Goal: Information Seeking & Learning: Learn about a topic

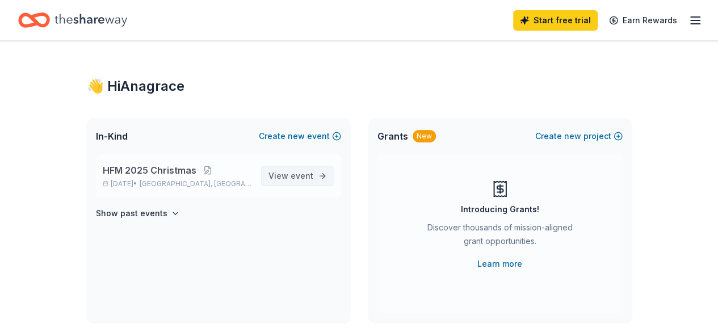
click at [305, 176] on span "event" at bounding box center [302, 176] width 23 height 10
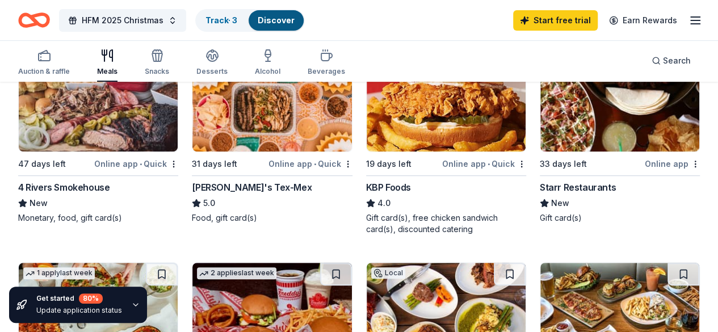
scroll to position [189, 0]
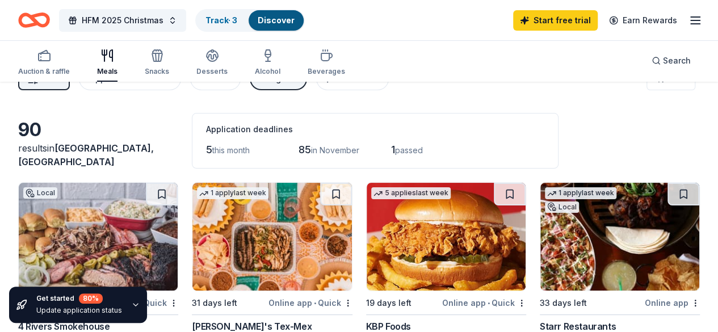
scroll to position [0, 0]
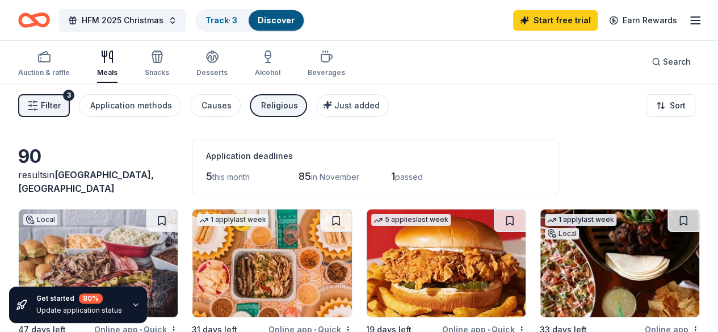
click at [128, 62] on div "Auction & raffle Meals Snacks Desserts Alcohol Beverages" at bounding box center [181, 63] width 327 height 37
click at [107, 63] on div "Meals" at bounding box center [107, 63] width 20 height 27
click at [268, 110] on div "Religious" at bounding box center [279, 106] width 37 height 14
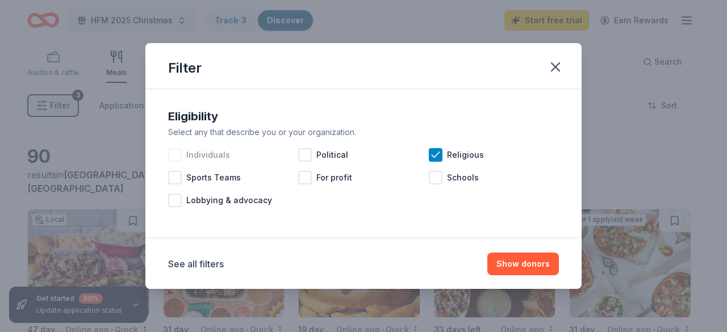
click at [178, 157] on div at bounding box center [175, 155] width 14 height 14
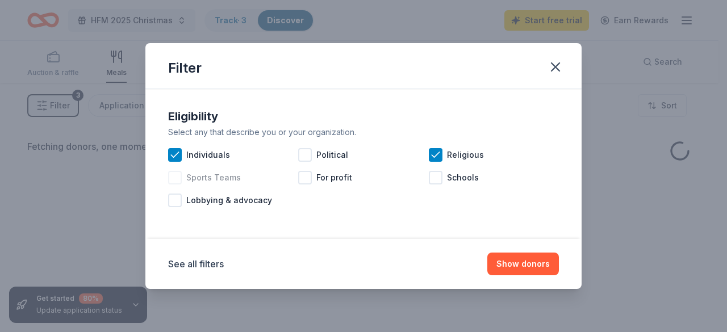
click at [173, 173] on div at bounding box center [175, 178] width 14 height 14
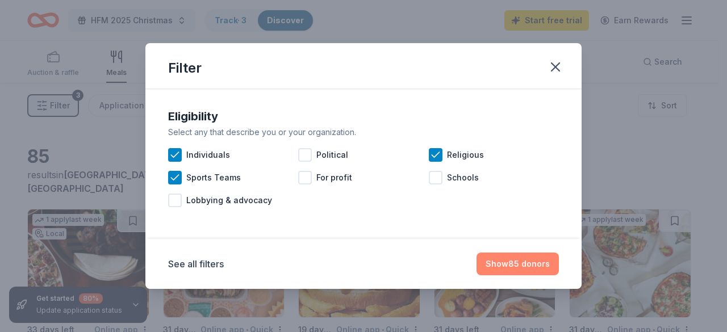
click at [522, 265] on button "Show 85 donors" at bounding box center [517, 264] width 82 height 23
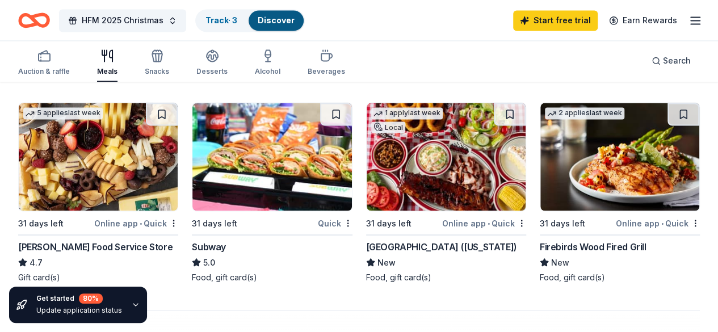
scroll to position [757, 0]
